Goal: Check status

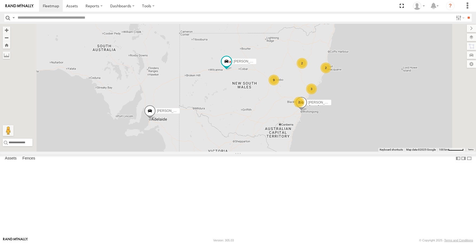
select select "**********"
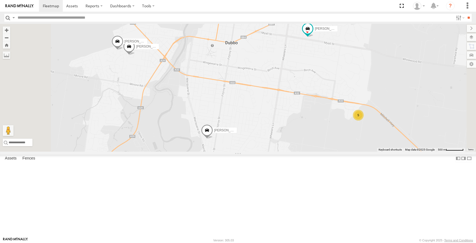
click at [363, 121] on div "5" at bounding box center [358, 115] width 11 height 11
